Goal: Task Accomplishment & Management: Manage account settings

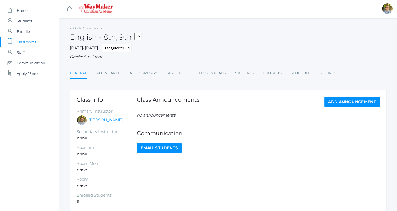
click at [213, 73] on link "Lesson Plans" at bounding box center [212, 73] width 27 height 10
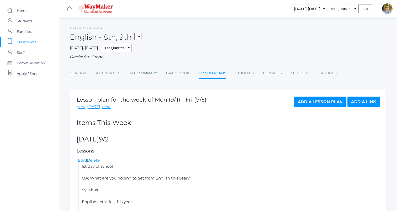
click at [181, 72] on link "Gradebook" at bounding box center [177, 73] width 23 height 10
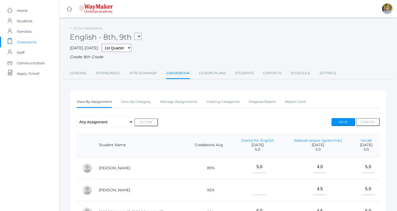
click at [203, 76] on link "Lesson Plans" at bounding box center [212, 73] width 27 height 10
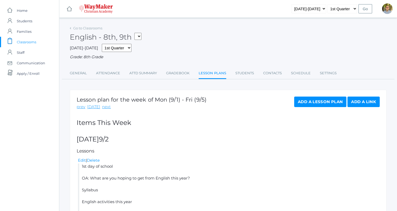
click at [181, 73] on link "Gradebook" at bounding box center [177, 73] width 23 height 10
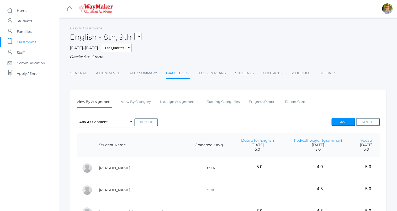
click at [205, 71] on link "Lesson Plans" at bounding box center [212, 73] width 27 height 10
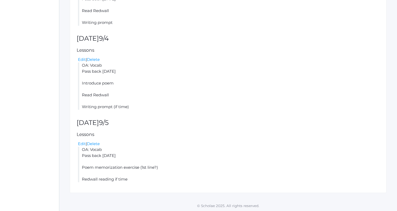
scroll to position [290, 0]
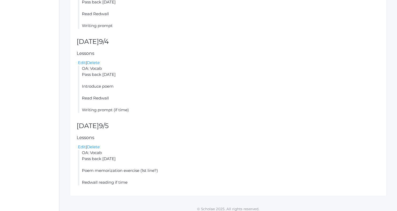
click at [82, 63] on link "Edit" at bounding box center [82, 62] width 8 height 5
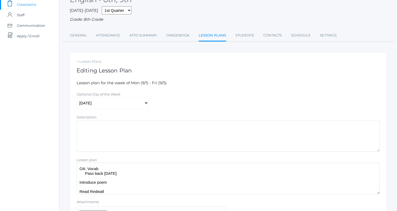
scroll to position [85, 0]
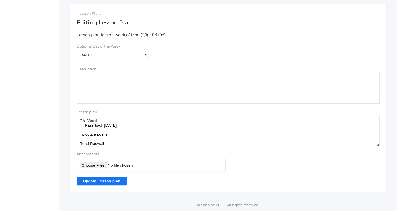
click at [126, 135] on textarea "OA: Vocab Pass back yesterday's Introduce poem Read Redwall Writing prompt (if …" at bounding box center [228, 130] width 303 height 31
click at [134, 145] on textarea "OA: Vocab Pass back yesterday's Introduce poem Read Redwall Writing prompt (if …" at bounding box center [228, 130] width 303 height 31
type textarea "OA: Vocab Pass back [DATE] Read Redwall Writing prompt"
click at [113, 181] on input "Update Lesson plan" at bounding box center [102, 180] width 50 height 9
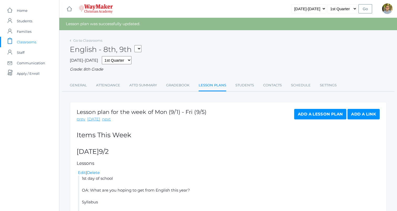
click at [80, 173] on link "Edit" at bounding box center [82, 172] width 8 height 5
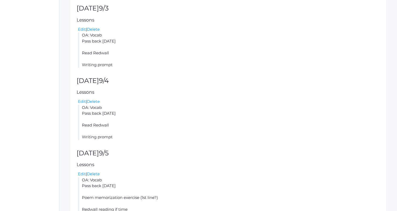
scroll to position [265, 0]
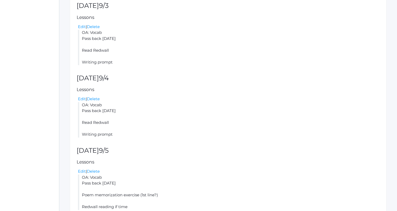
click at [81, 99] on link "Edit" at bounding box center [82, 98] width 8 height 5
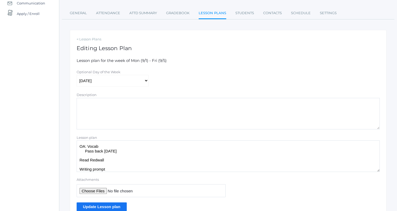
scroll to position [85, 0]
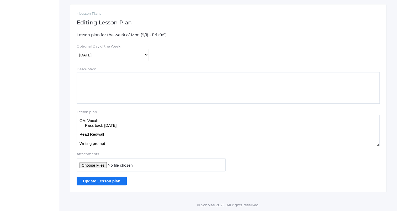
click at [115, 143] on textarea "OA: Vocab Pass back yesterday's Read Redwall Writing prompt" at bounding box center [228, 130] width 303 height 31
click at [111, 121] on textarea "OA: Vocab Pass back yesterday's Read Redwall Writing prompt" at bounding box center [228, 130] width 303 height 31
click at [129, 125] on textarea "OA: Vocab Pass back yesterday's Read Redwall Writing prompt" at bounding box center [228, 130] width 303 height 31
type textarea "OA: Vocab Pass back yesterday's AS THEY COME IN Read Redwall Writing prompt"
click at [118, 177] on input "Update Lesson plan" at bounding box center [102, 180] width 50 height 9
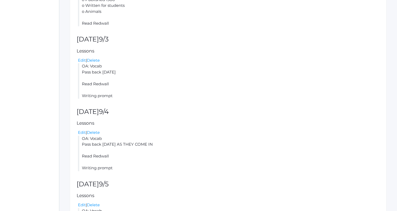
scroll to position [294, 0]
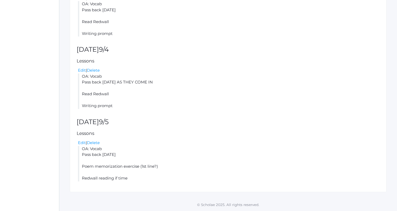
click at [81, 141] on link "Edit" at bounding box center [82, 142] width 8 height 5
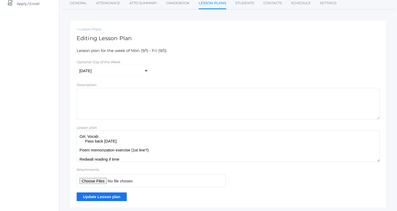
scroll to position [85, 0]
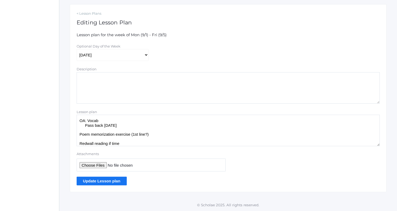
click at [154, 134] on textarea "OA: Vocab Pass back yesterday's Poem memorization exercise (1st line?) Redwall …" at bounding box center [228, 130] width 303 height 31
type textarea "OA: Vocab Pass back yesterday's Assign poem Redwall reading if time"
click at [110, 181] on input "Update Lesson plan" at bounding box center [102, 180] width 50 height 9
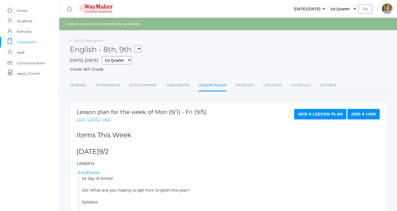
click at [35, 41] on span "Classrooms" at bounding box center [26, 42] width 19 height 10
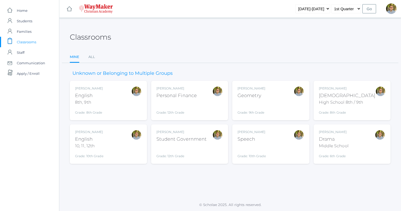
click at [112, 149] on div "Kylen Braileanu English 10, 11, 12th Grade: 10th Grade HSENGLISH" at bounding box center [108, 144] width 67 height 29
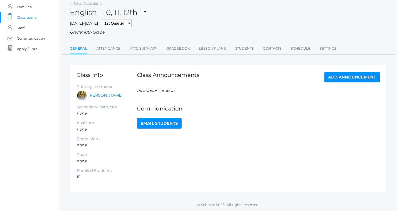
scroll to position [4, 0]
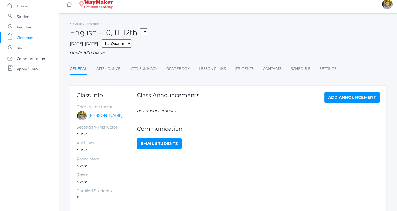
click at [211, 70] on link "Lesson Plans" at bounding box center [212, 68] width 27 height 10
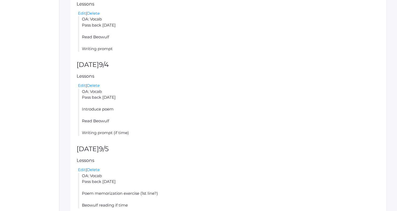
scroll to position [241, 0]
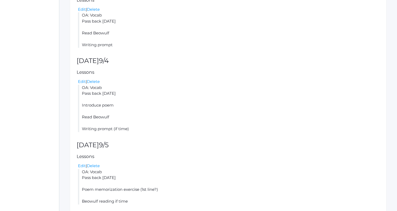
click at [79, 80] on link "Edit" at bounding box center [82, 81] width 8 height 5
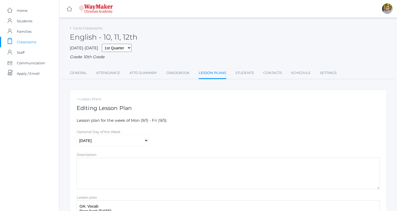
scroll to position [85, 0]
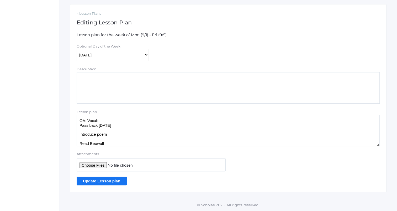
click at [122, 133] on textarea "OA: Vocab Pass back yesterday's Introduce poem Read Beowulf Writing prompt (if …" at bounding box center [228, 130] width 303 height 31
click at [128, 145] on textarea "OA: Vocab Pass back yesterday's Introduce poem Read Beowulf Writing prompt (if …" at bounding box center [228, 130] width 303 height 31
click at [130, 124] on textarea "OA: Vocab Pass back yesterday's Introduce poem Read Beowulf Writing prompt (if …" at bounding box center [228, 130] width 303 height 31
type textarea "OA: Vocab Pass back yesterday's AS THEY COME IN Read Beowulf Writing prompt"
click at [111, 184] on input "Update Lesson plan" at bounding box center [102, 180] width 50 height 9
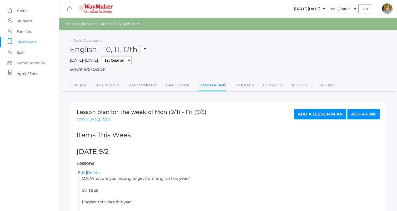
click at [35, 42] on span "Classrooms" at bounding box center [26, 42] width 19 height 10
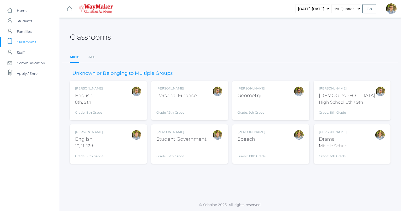
click at [337, 148] on div "Middle School" at bounding box center [334, 146] width 30 height 6
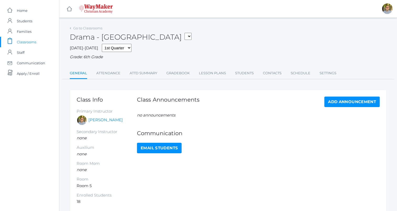
click at [210, 73] on link "Lesson Plans" at bounding box center [212, 73] width 27 height 10
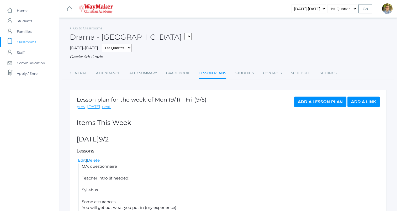
click at [30, 40] on span "Classrooms" at bounding box center [26, 42] width 19 height 10
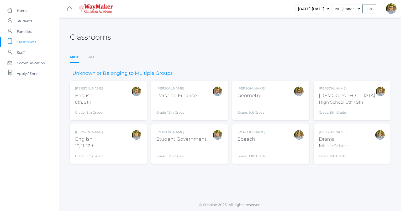
click at [356, 140] on div "[PERSON_NAME] Drama Middle School Grade: 6th Grade THEATER" at bounding box center [352, 144] width 67 height 29
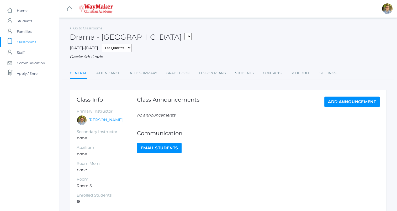
click at [113, 71] on link "Attendance" at bounding box center [108, 73] width 24 height 10
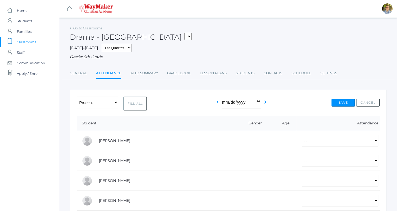
click at [247, 74] on link "Students" at bounding box center [245, 73] width 19 height 10
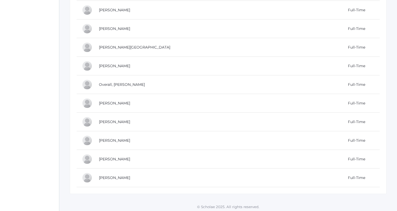
scroll to position [261, 0]
